Goal: Register for event/course

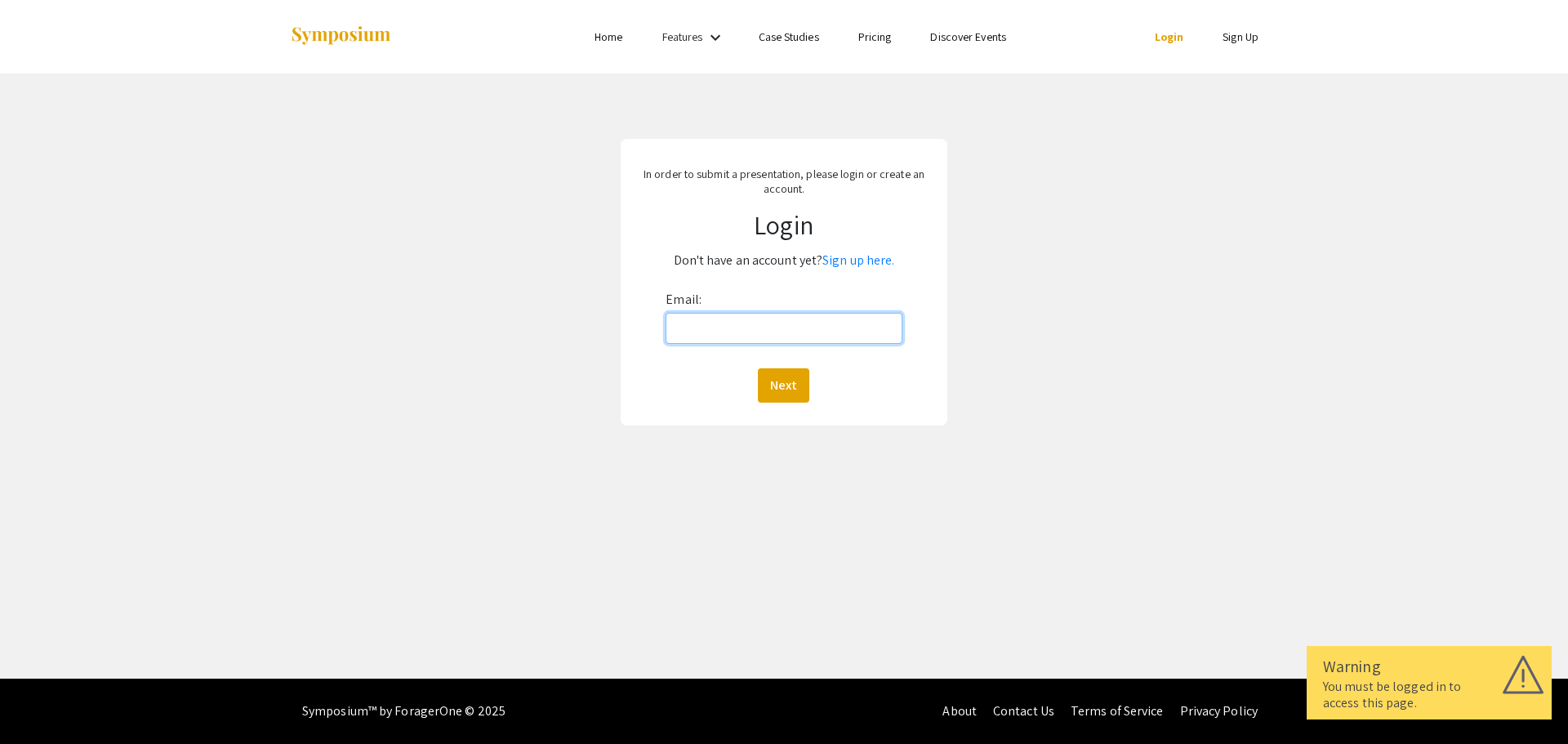
click at [710, 327] on input "Email:" at bounding box center [783, 328] width 236 height 31
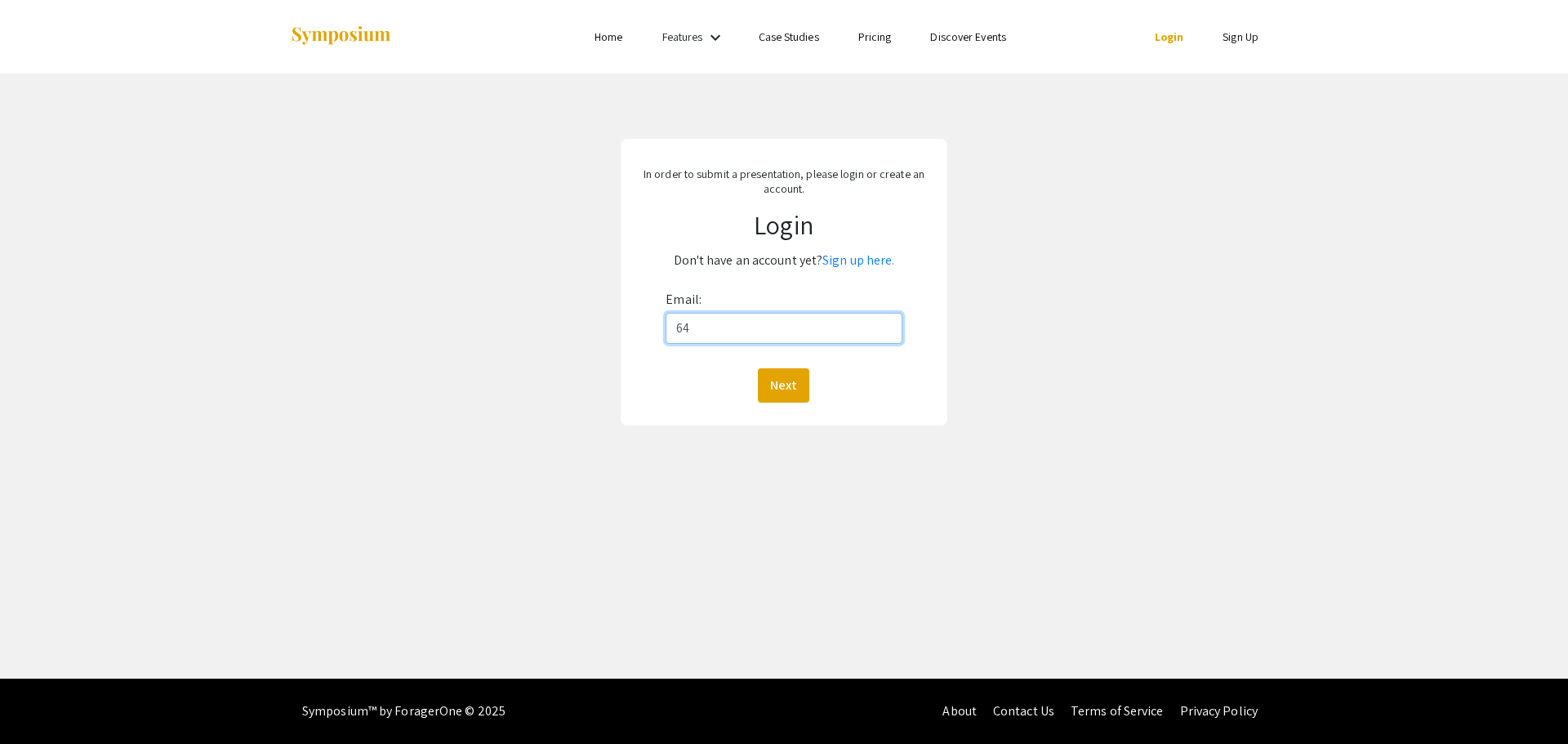
type input "6"
click at [863, 259] on link "Sign up here." at bounding box center [858, 260] width 71 height 17
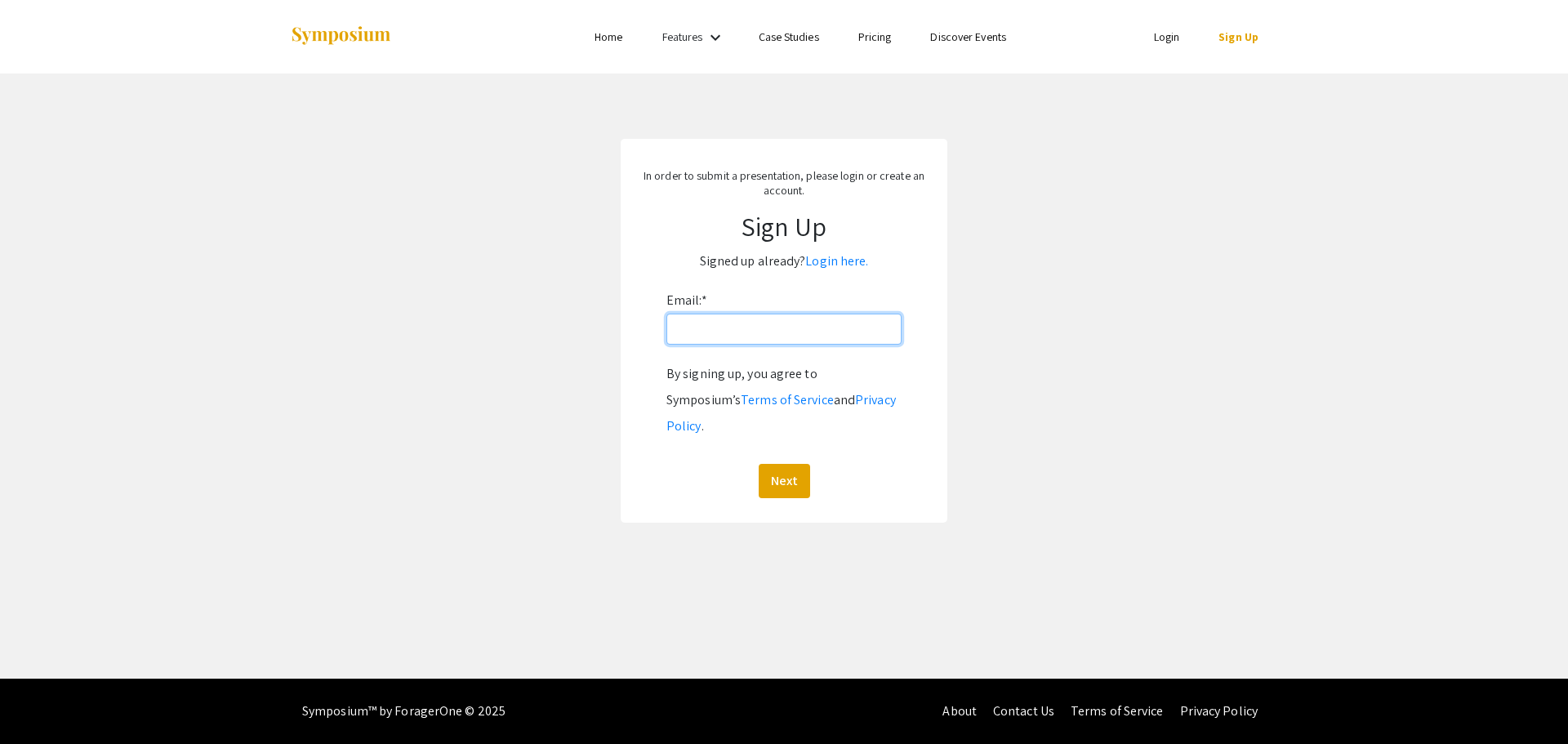
click at [763, 324] on input "Email: *" at bounding box center [783, 329] width 235 height 31
type input "[PERSON_NAME][EMAIL_ADDRESS][PERSON_NAME][DOMAIN_NAME]"
click at [759, 464] on button "Next" at bounding box center [785, 481] width 52 height 34
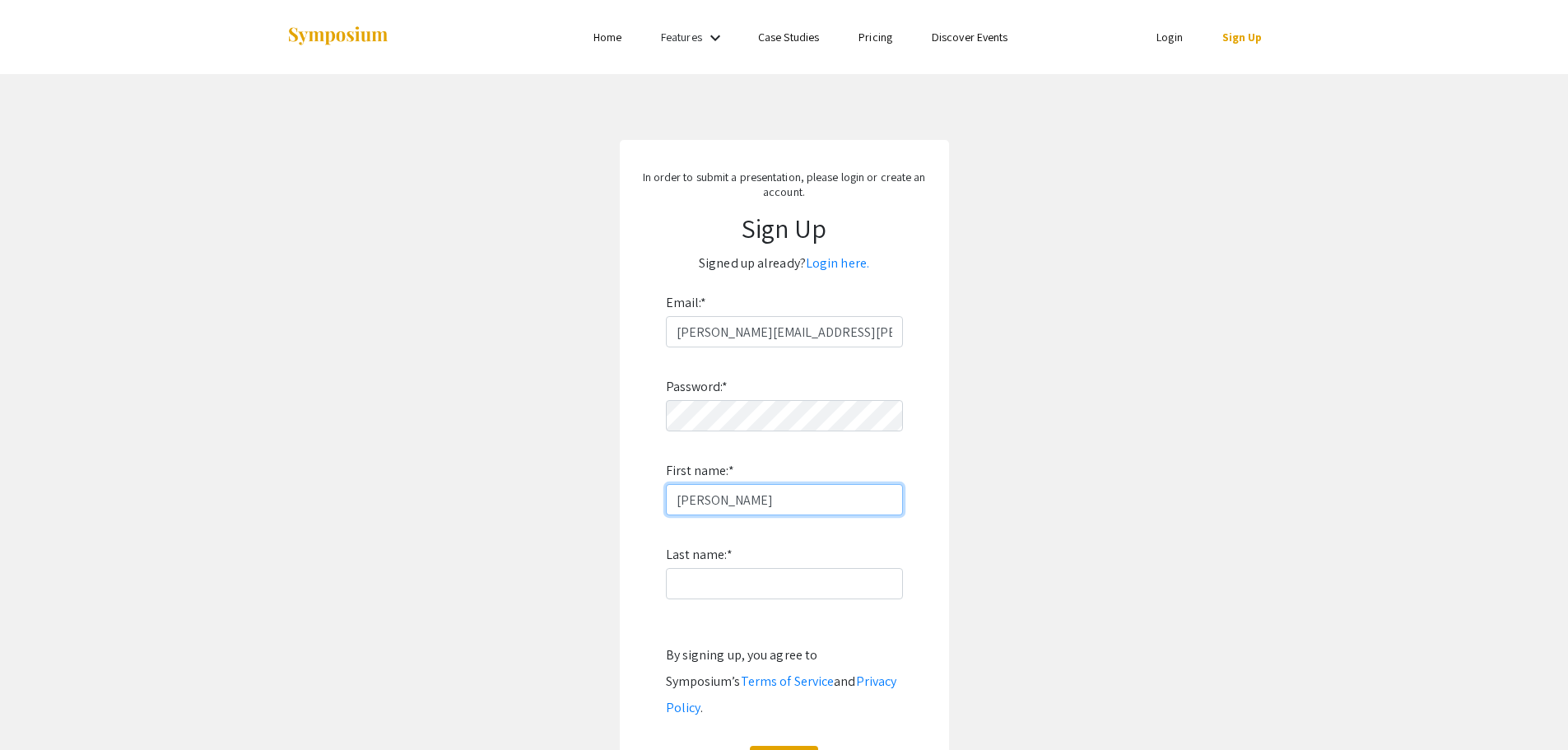
type input "Morgan"
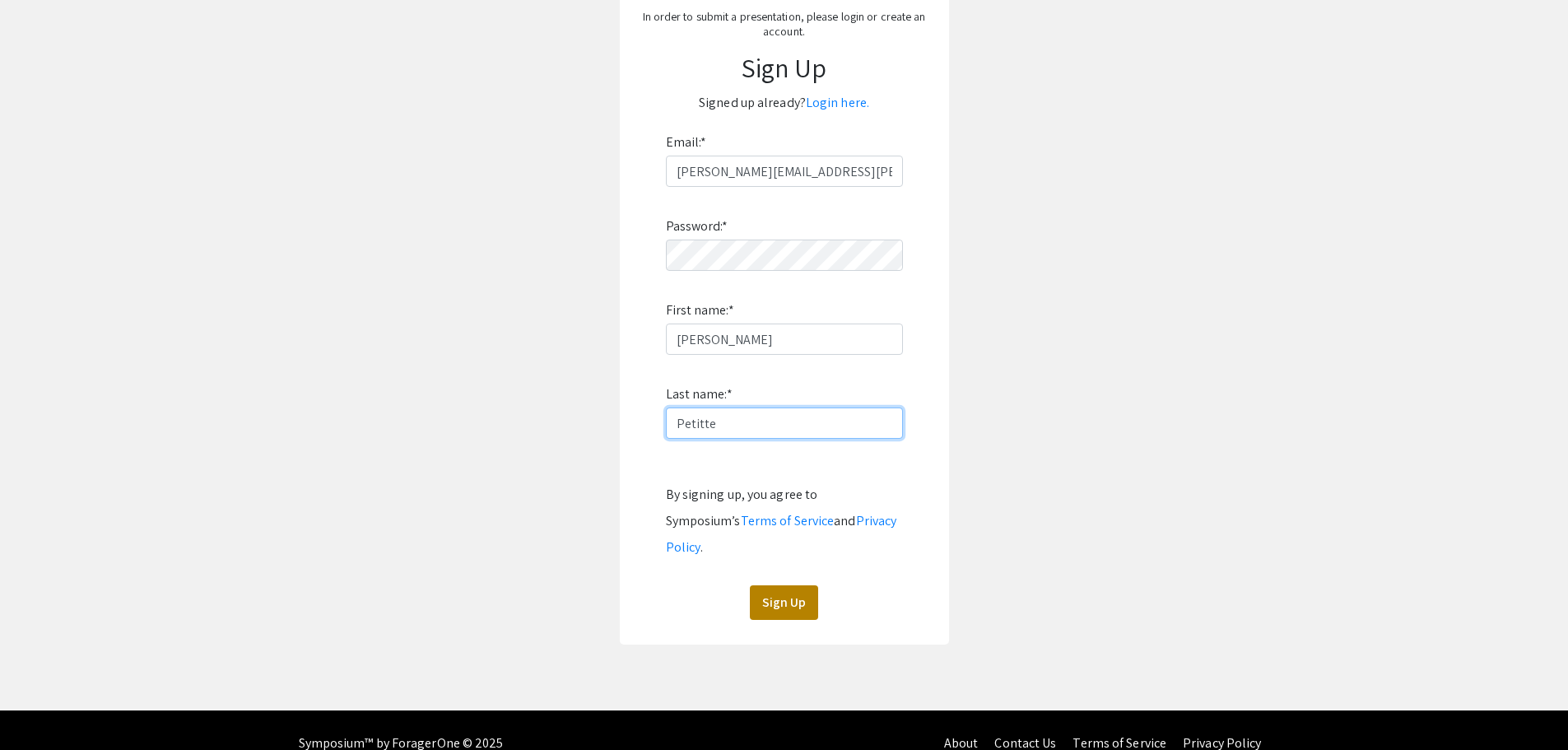
type input "Petitte"
click at [776, 585] on button "Sign Up" at bounding box center [784, 602] width 68 height 34
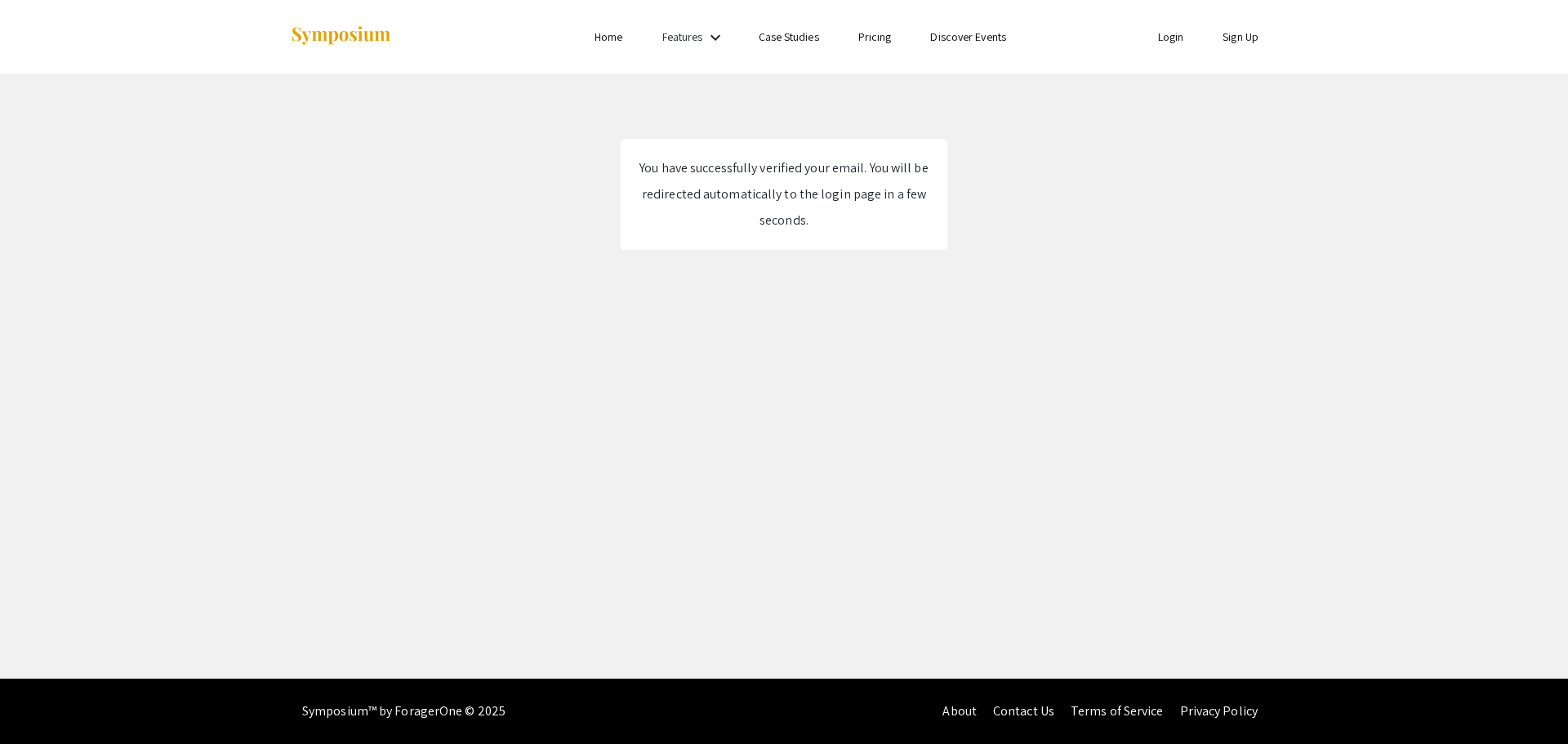
drag, startPoint x: 740, startPoint y: 169, endPoint x: 916, endPoint y: 219, distance: 183.0
click at [916, 219] on div "You have successfully verified your email. You will be redirected automatically…" at bounding box center [783, 195] width 294 height 79
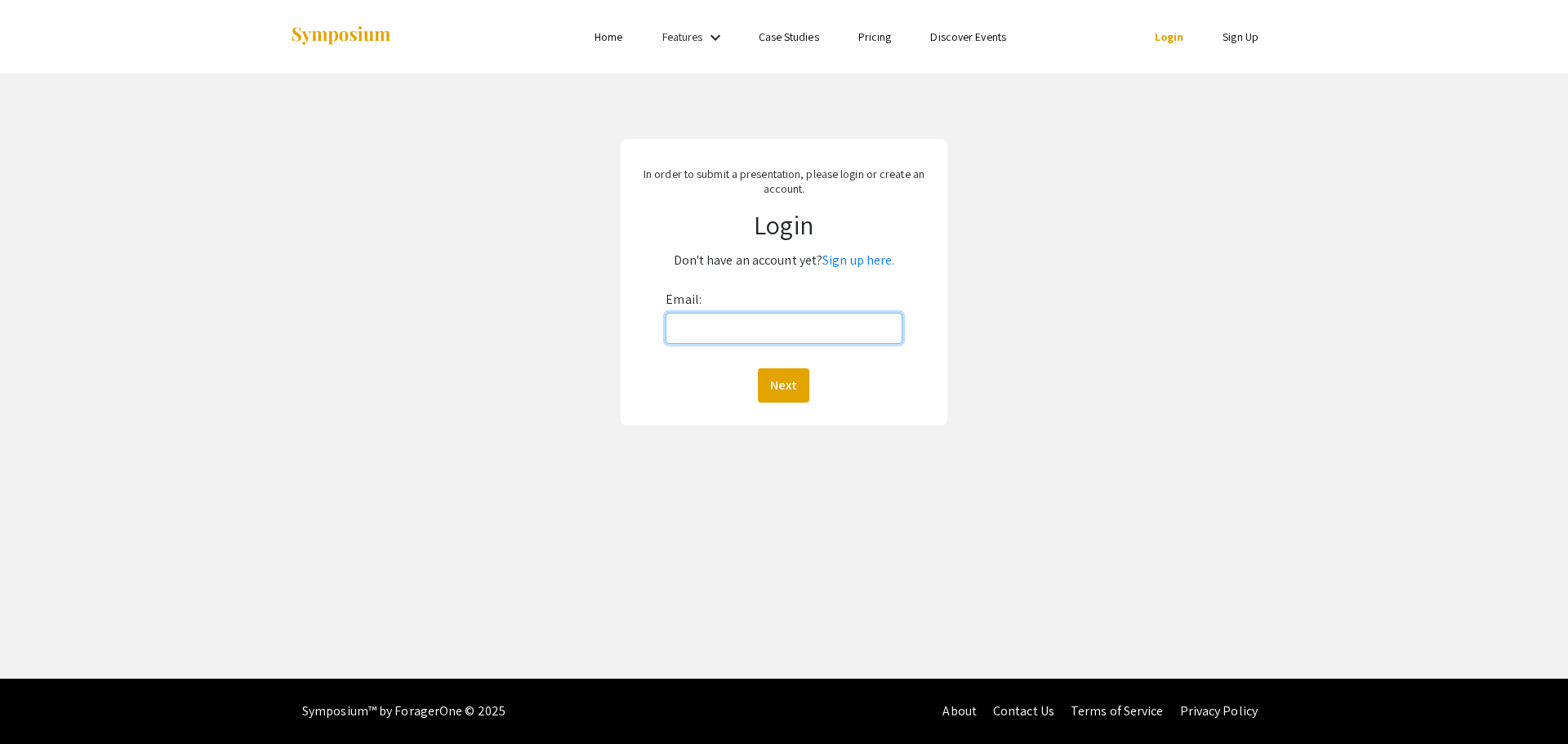
click at [730, 339] on input "Email:" at bounding box center [783, 328] width 236 height 31
type input "[PERSON_NAME][EMAIL_ADDRESS][PERSON_NAME][DOMAIN_NAME]"
click at [758, 368] on button "Next" at bounding box center [784, 385] width 52 height 34
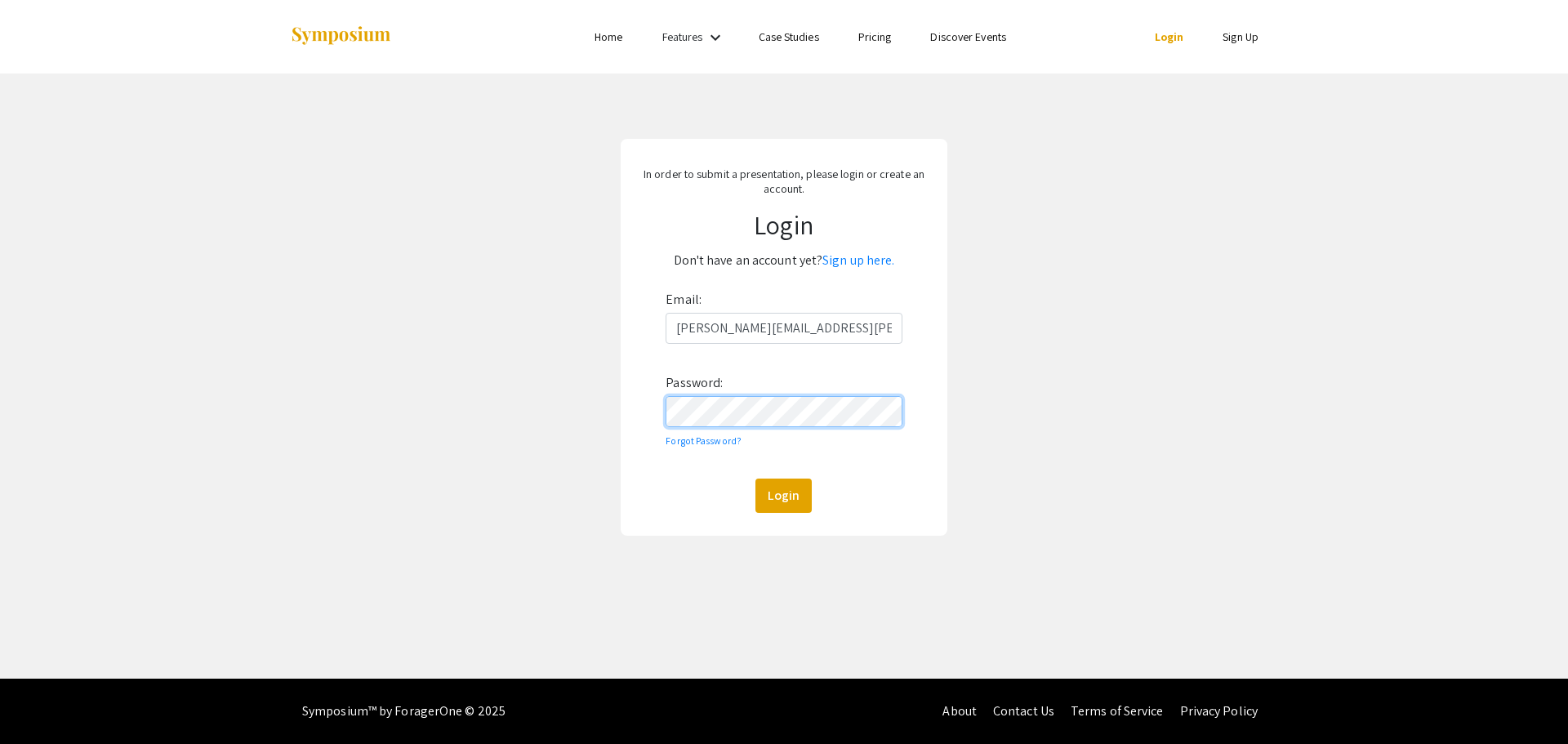
click at [755, 479] on button "Login" at bounding box center [783, 496] width 56 height 34
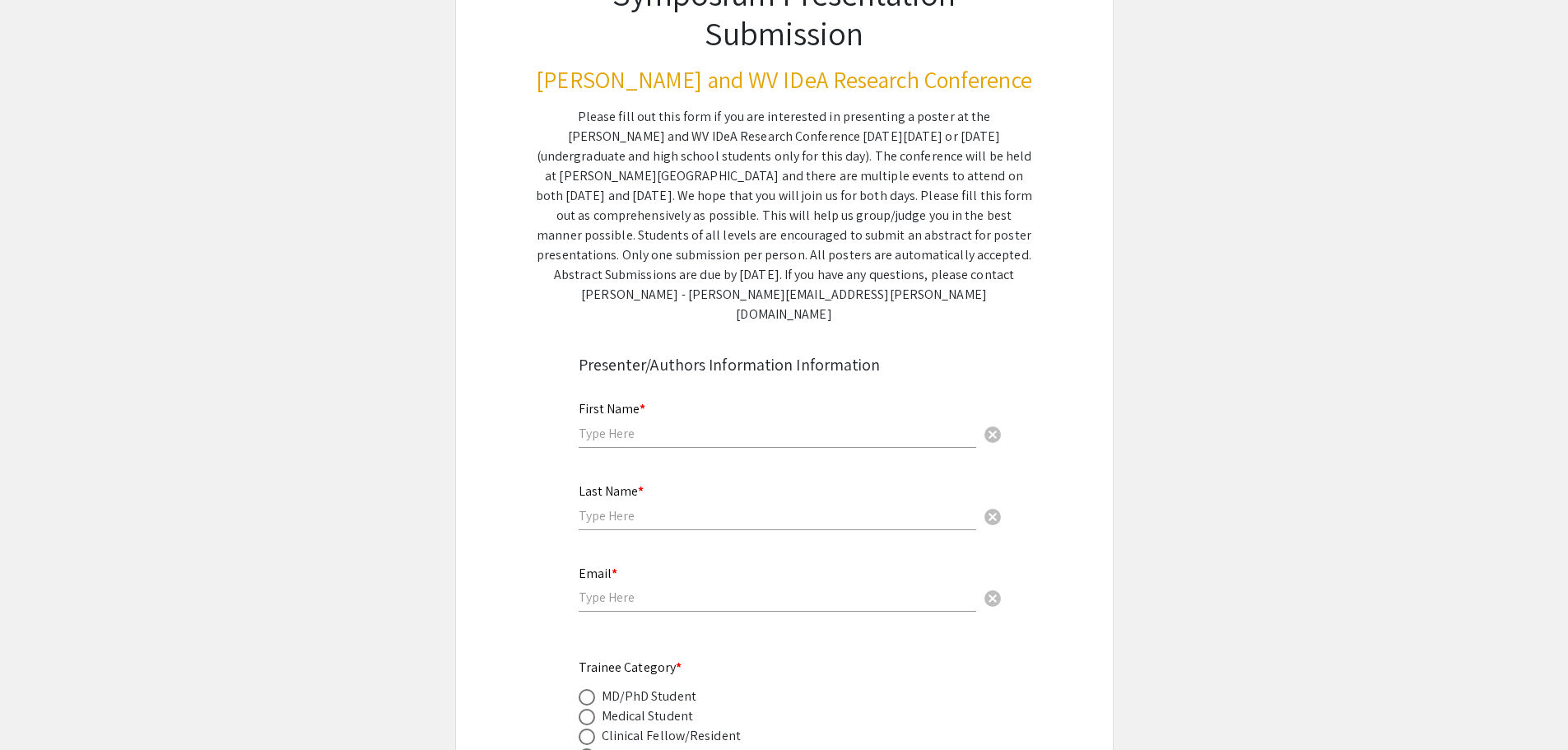
scroll to position [165, 0]
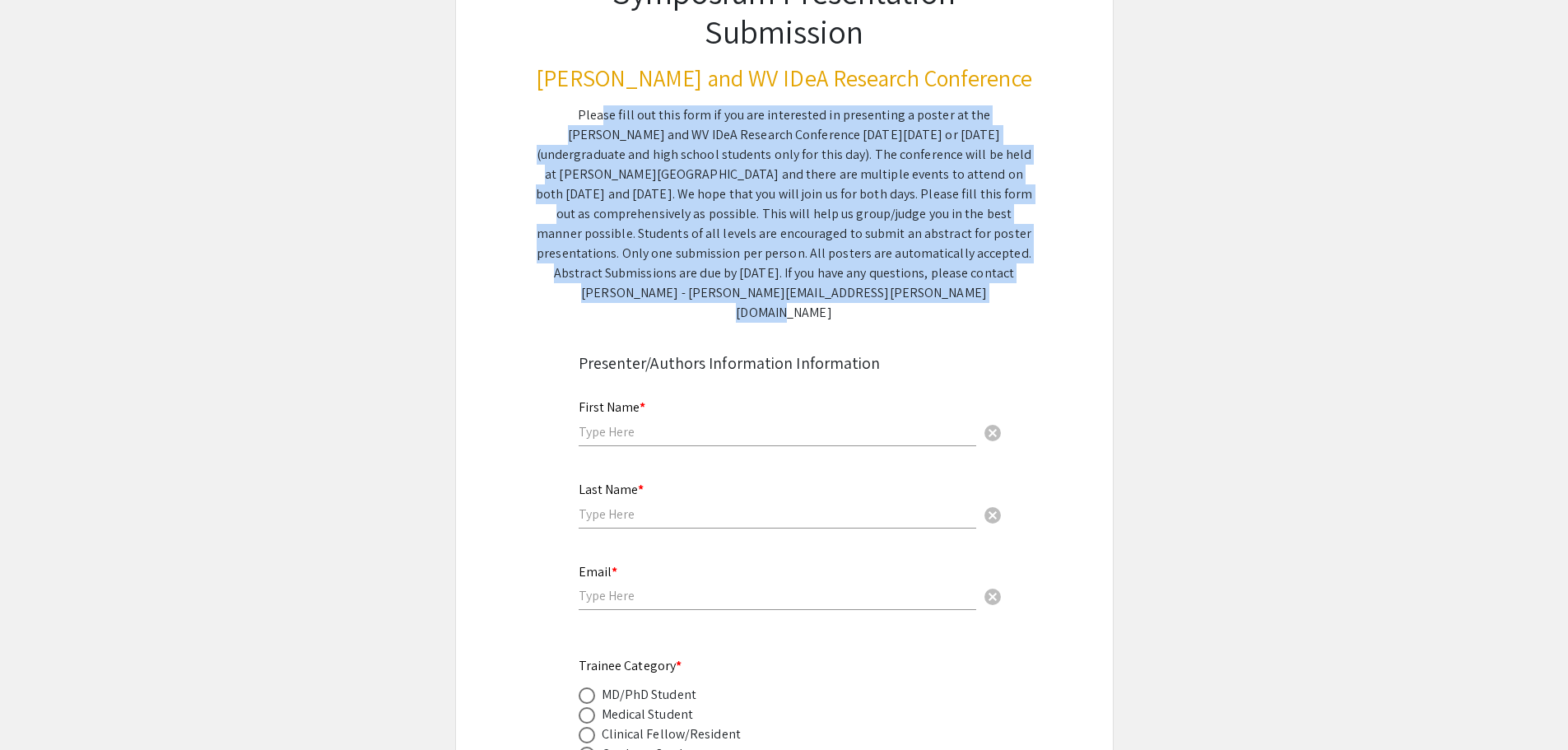
drag, startPoint x: 554, startPoint y: 119, endPoint x: 894, endPoint y: 285, distance: 378.4
click at [894, 285] on div "Please fill out this form if you are interested in presenting a poster at the […" at bounding box center [784, 213] width 497 height 217
click at [589, 141] on div "Please fill out this form if you are interested in presenting a poster at the […" at bounding box center [784, 213] width 497 height 217
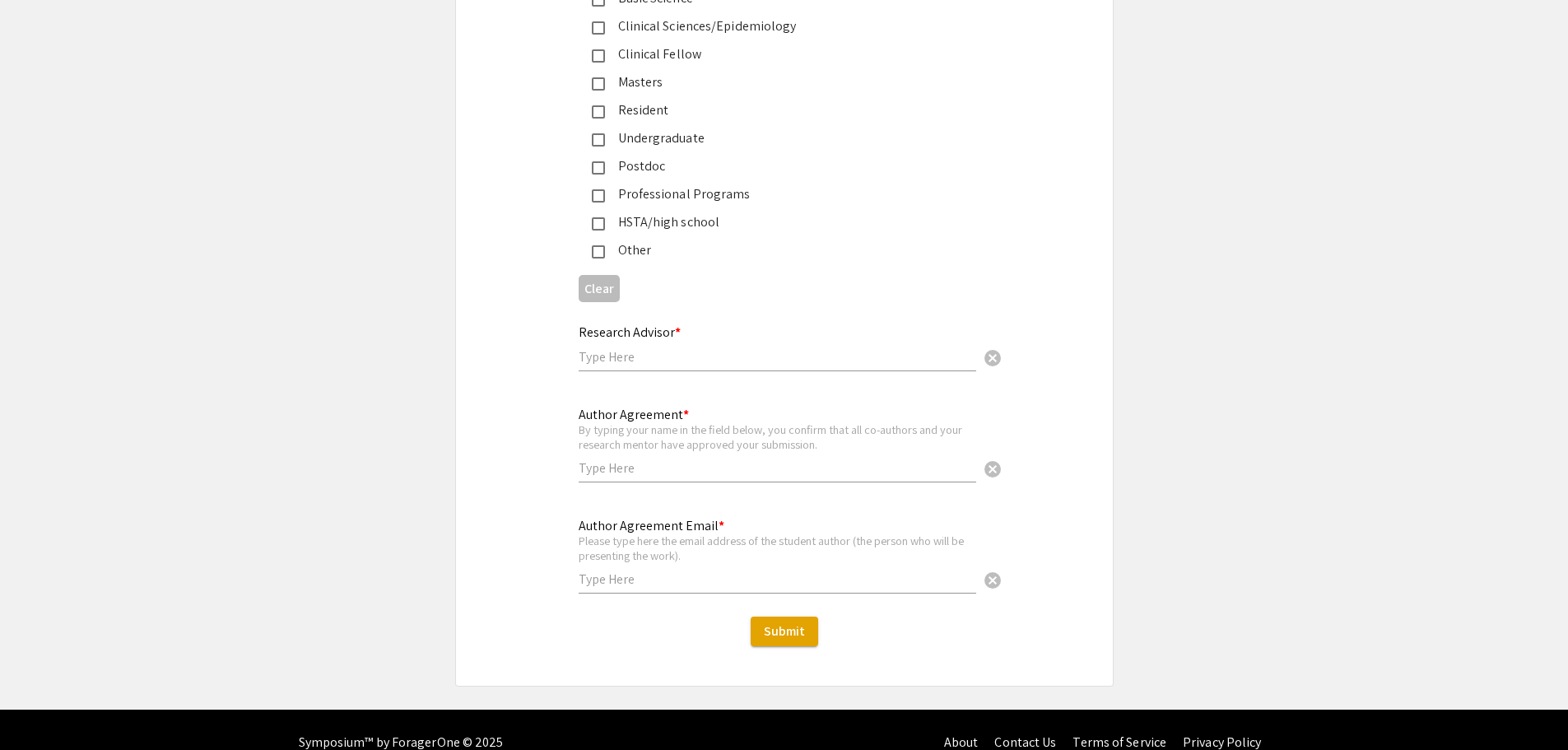
scroll to position [3458, 0]
